Goal: Use online tool/utility: Utilize a website feature to perform a specific function

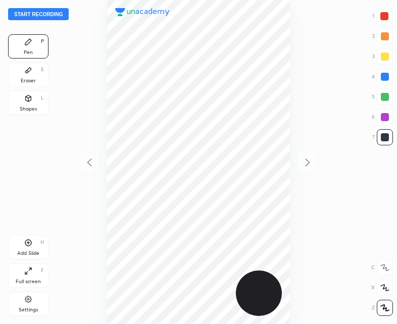
scroll to position [324, 235]
click at [40, 18] on button "Start recording" at bounding box center [38, 14] width 61 height 12
click at [25, 246] on icon at bounding box center [28, 243] width 8 height 8
click at [93, 156] on div at bounding box center [89, 162] width 21 height 21
click at [310, 161] on icon at bounding box center [308, 163] width 12 height 12
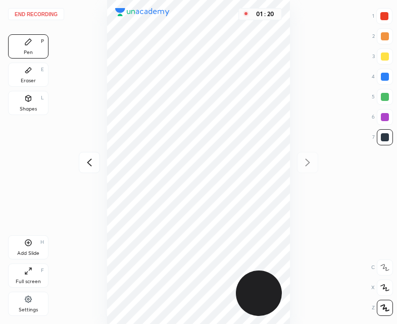
click at [29, 105] on div "Shapes L" at bounding box center [28, 103] width 40 height 24
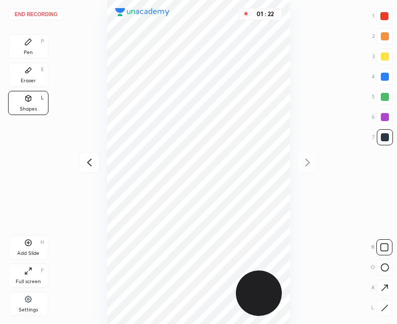
click at [33, 49] on div "Pen P" at bounding box center [28, 46] width 40 height 24
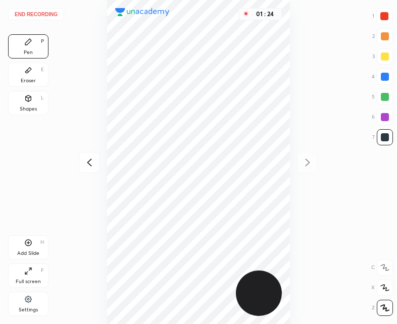
click at [93, 158] on icon at bounding box center [89, 163] width 12 height 12
click at [304, 161] on icon at bounding box center [308, 163] width 12 height 12
click at [48, 11] on button "End recording" at bounding box center [36, 14] width 56 height 12
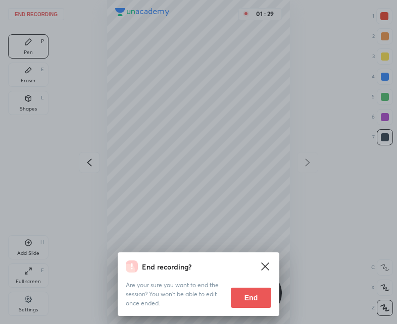
click at [252, 296] on button "End" at bounding box center [251, 298] width 40 height 20
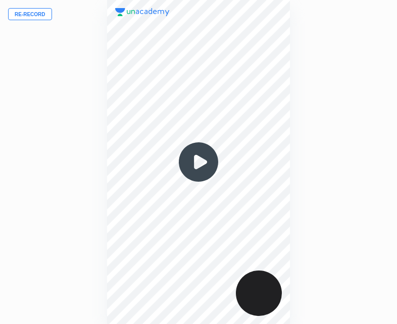
click at [200, 165] on img at bounding box center [198, 162] width 49 height 49
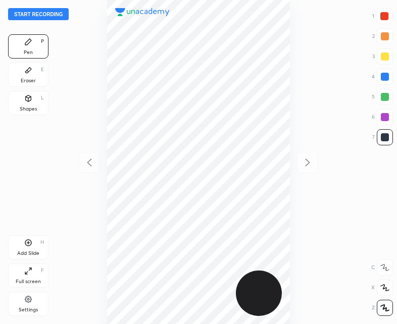
scroll to position [324, 235]
